Goal: Task Accomplishment & Management: Use online tool/utility

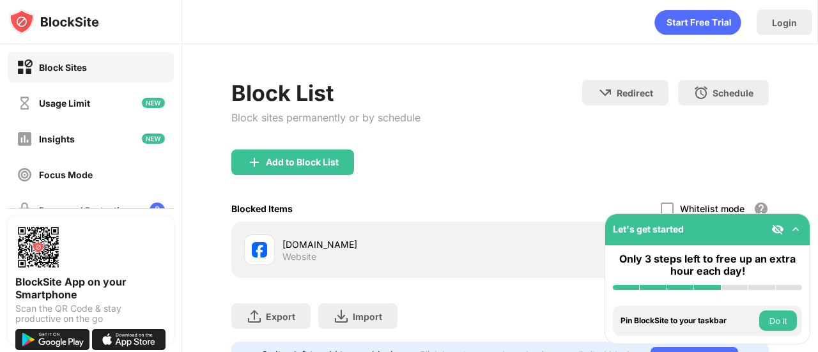
scroll to position [70, 0]
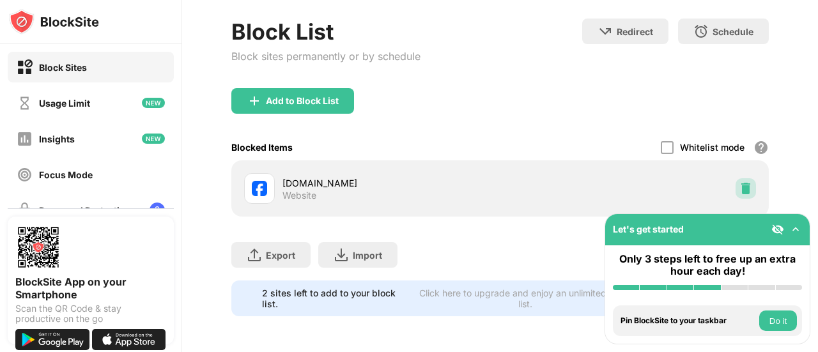
click at [740, 182] on img at bounding box center [746, 188] width 13 height 13
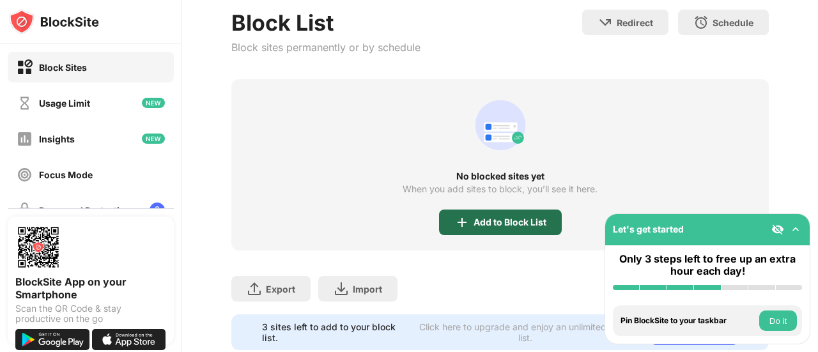
click at [490, 219] on div "Add to Block List" at bounding box center [510, 222] width 73 height 10
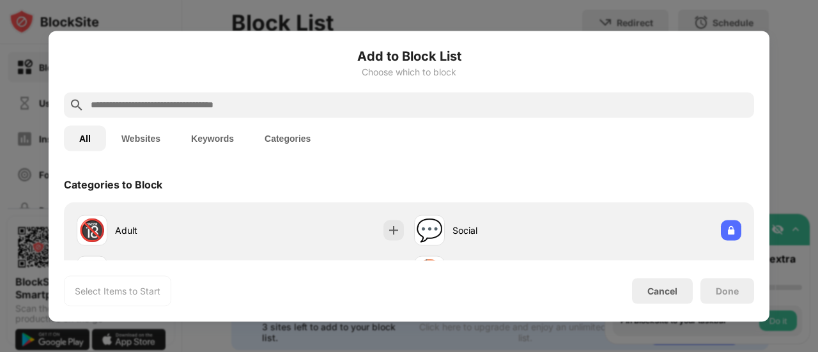
click at [373, 103] on input "text" at bounding box center [420, 104] width 660 height 15
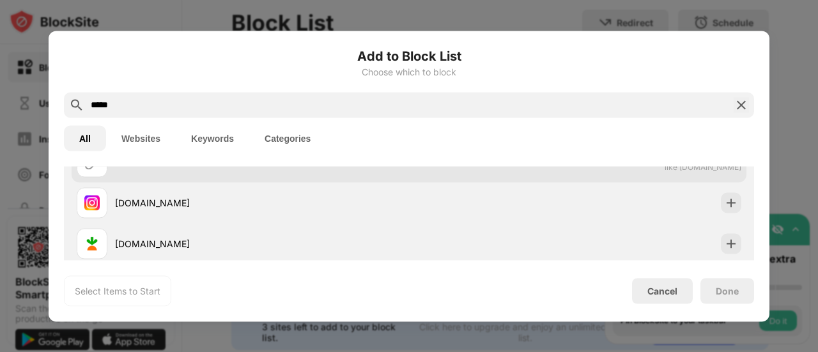
scroll to position [69, 0]
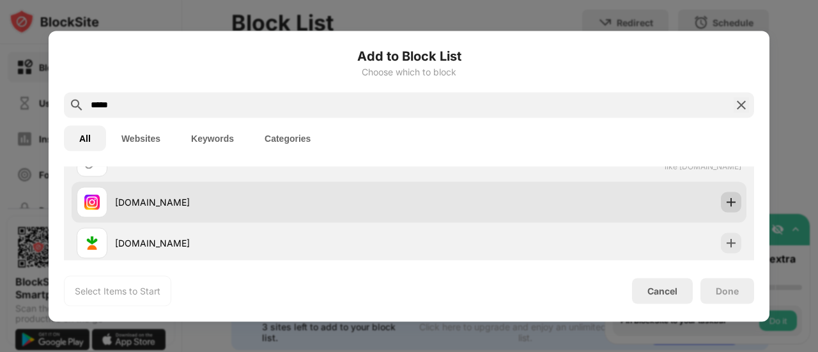
type input "*****"
click at [725, 204] on img at bounding box center [731, 202] width 13 height 13
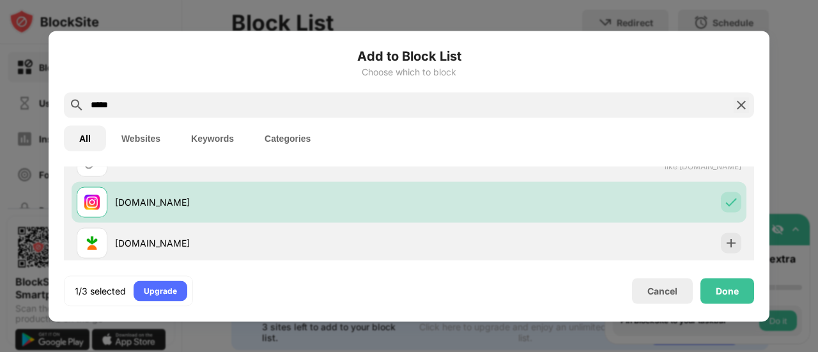
click at [742, 107] on img at bounding box center [741, 104] width 15 height 15
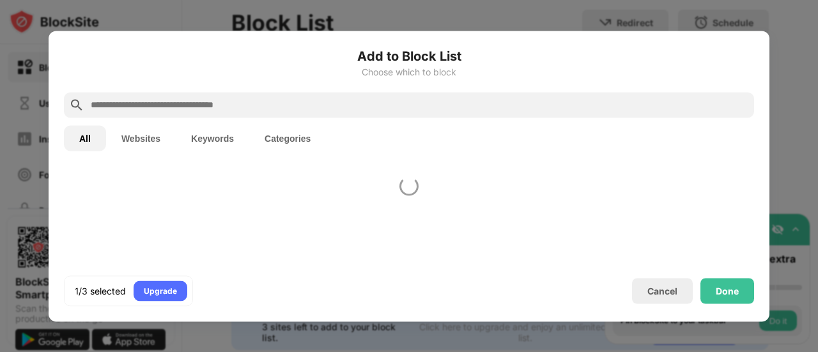
scroll to position [0, 0]
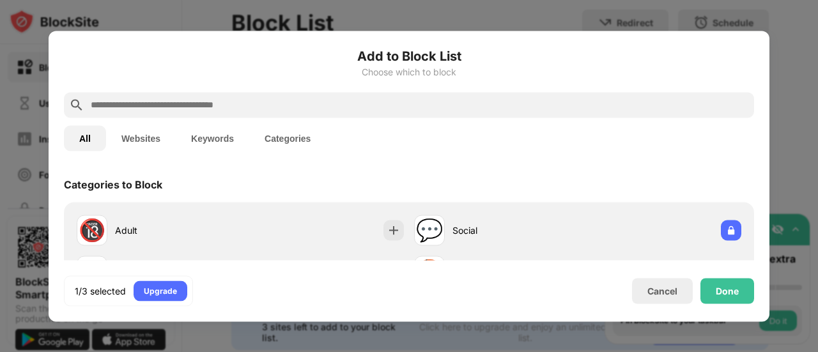
click at [702, 102] on input "text" at bounding box center [420, 104] width 660 height 15
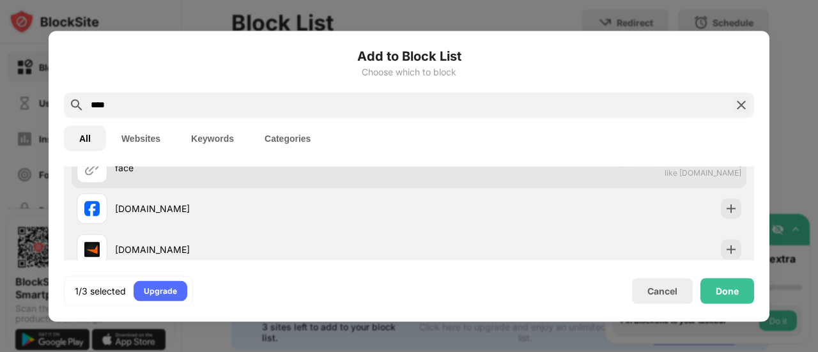
scroll to position [63, 0]
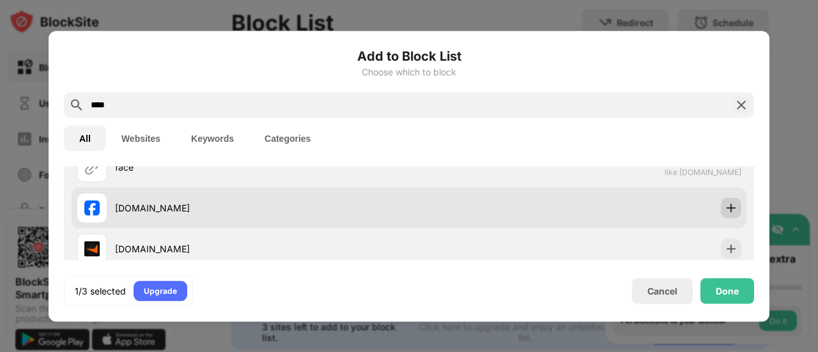
type input "****"
click at [721, 215] on div at bounding box center [731, 208] width 20 height 20
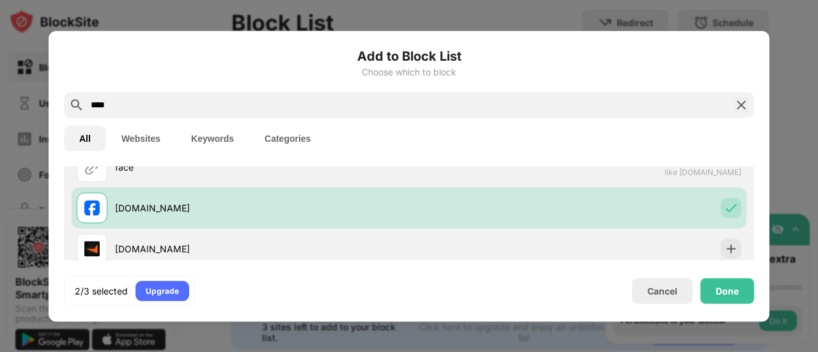
click at [743, 101] on img at bounding box center [741, 104] width 15 height 15
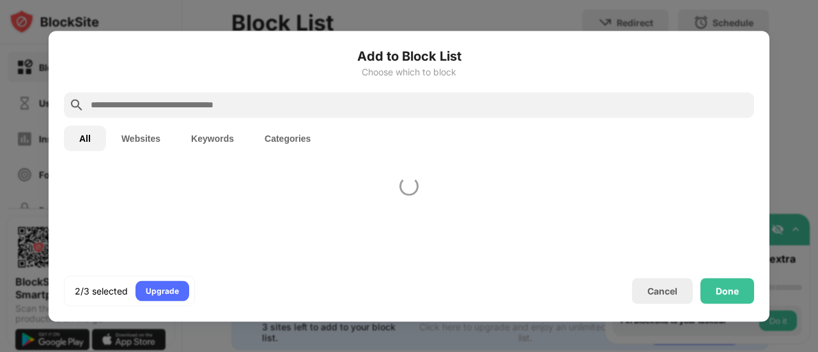
scroll to position [0, 0]
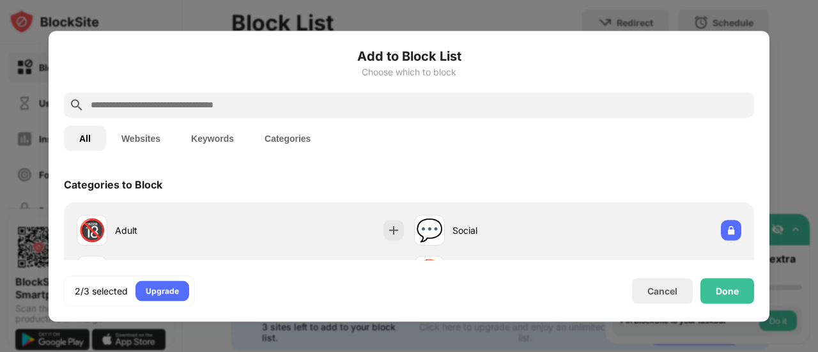
click at [672, 99] on input "text" at bounding box center [420, 104] width 660 height 15
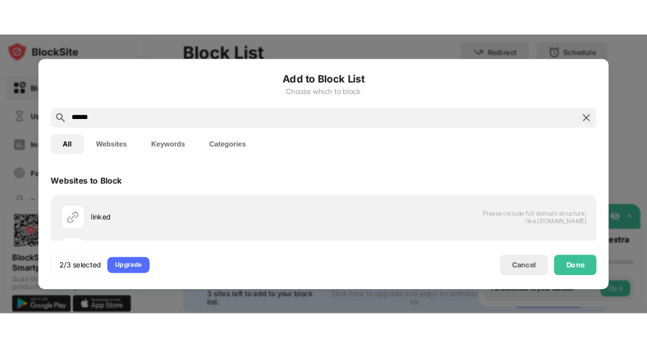
scroll to position [41, 0]
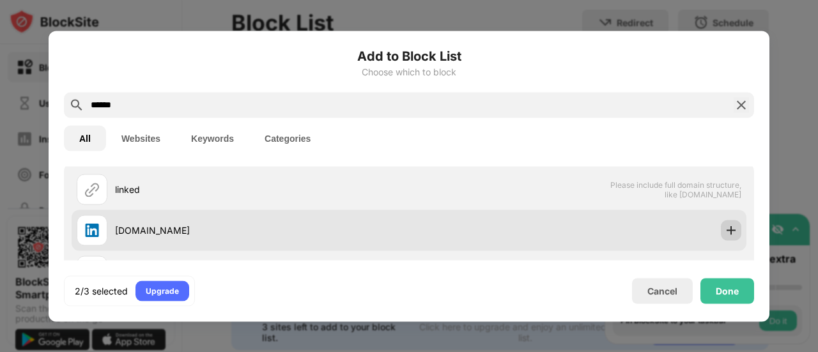
type input "******"
click at [721, 227] on div at bounding box center [731, 230] width 20 height 20
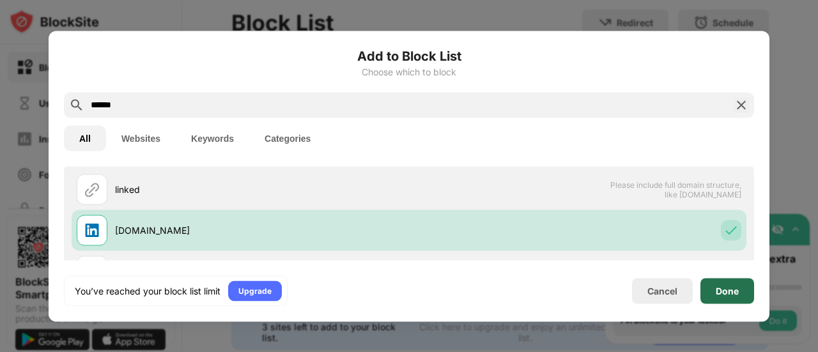
click at [735, 286] on div "Done" at bounding box center [727, 291] width 23 height 10
